Goal: Navigation & Orientation: Find specific page/section

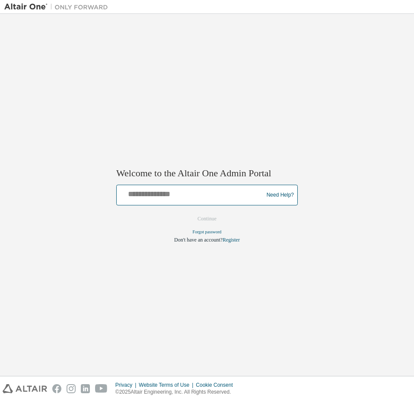
click at [234, 192] on input "text" at bounding box center [191, 193] width 142 height 13
type input "**********"
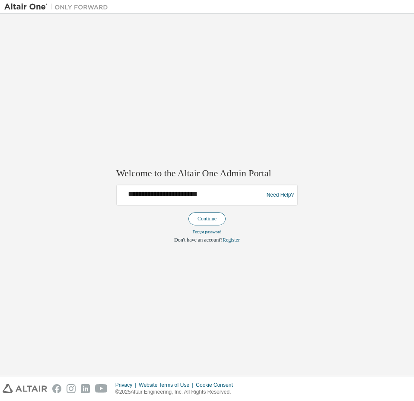
click at [205, 218] on button "Continue" at bounding box center [206, 218] width 37 height 13
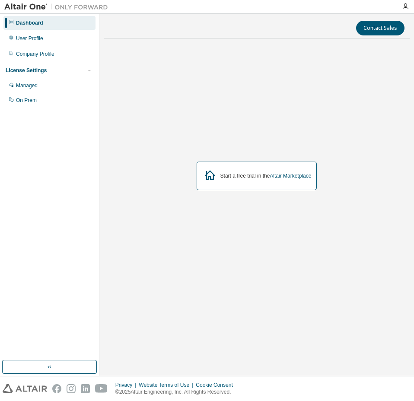
click at [60, 25] on div "Dashboard" at bounding box center [49, 23] width 92 height 14
click at [54, 39] on div "User Profile" at bounding box center [49, 39] width 92 height 14
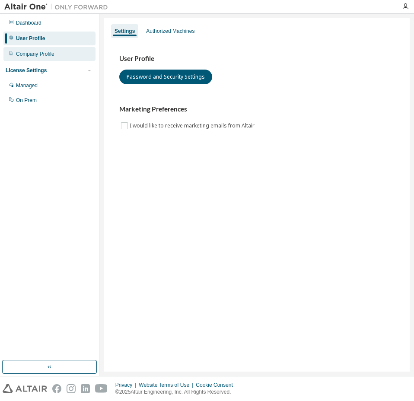
click at [56, 52] on div "Company Profile" at bounding box center [49, 54] width 92 height 14
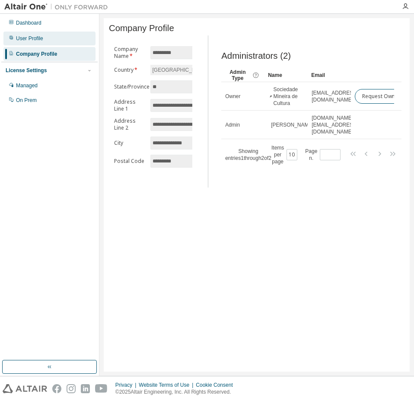
click at [61, 42] on div "User Profile" at bounding box center [49, 39] width 92 height 14
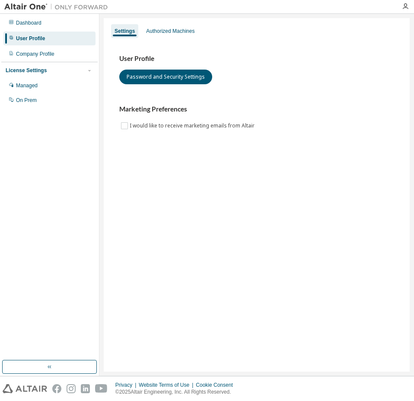
click at [61, 30] on div "Dashboard User Profile Company Profile License Settings Managed On Prem" at bounding box center [49, 61] width 96 height 93
click at [63, 26] on div "Dashboard" at bounding box center [49, 23] width 92 height 14
